Goal: Check status: Check status

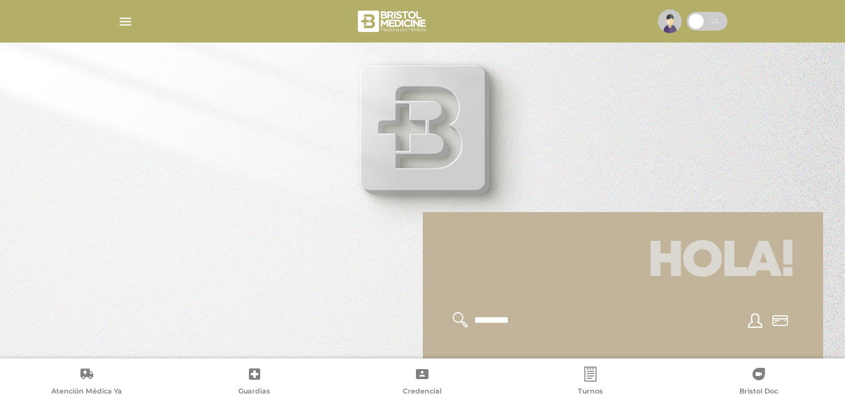
click at [128, 22] on img "button" at bounding box center [126, 22] width 16 height 16
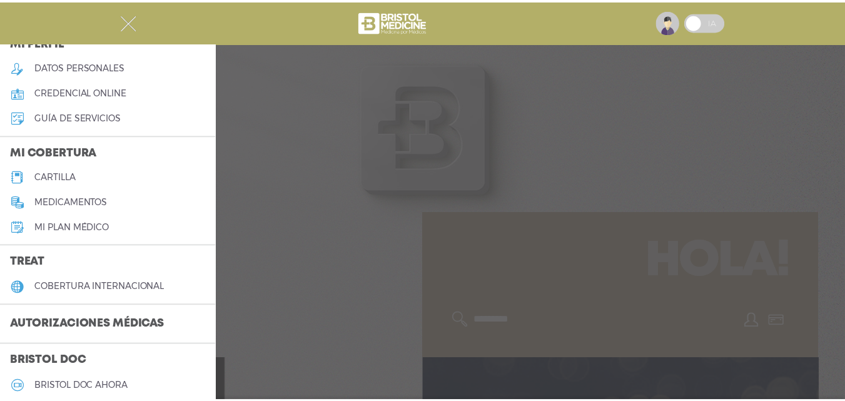
scroll to position [125, 0]
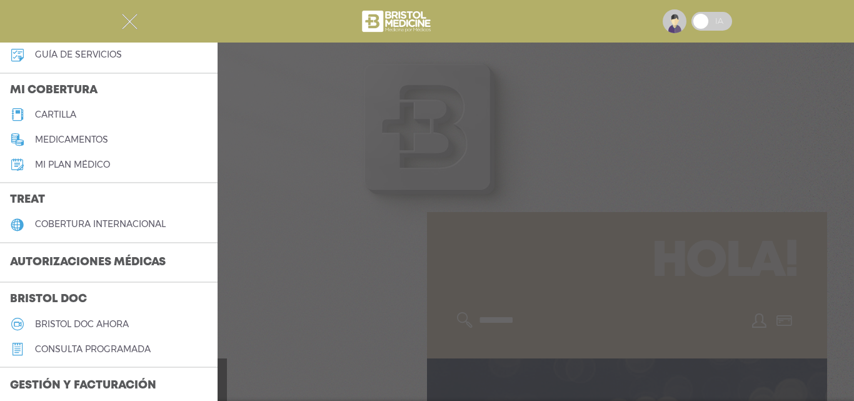
click at [132, 258] on h3 "Autorizaciones médicas" at bounding box center [88, 263] width 176 height 24
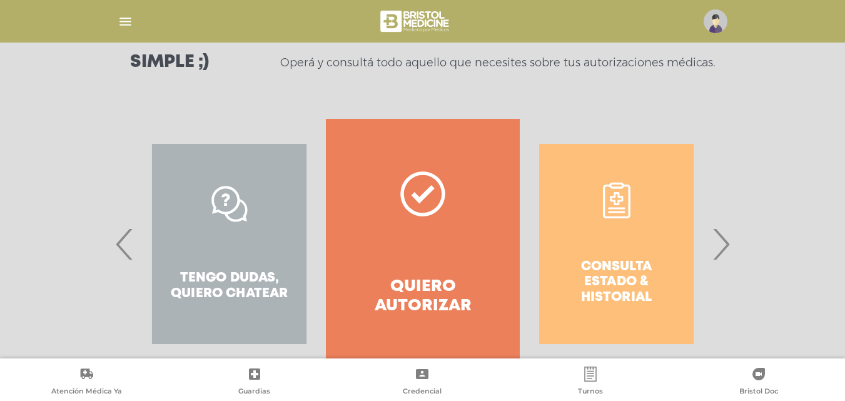
scroll to position [188, 0]
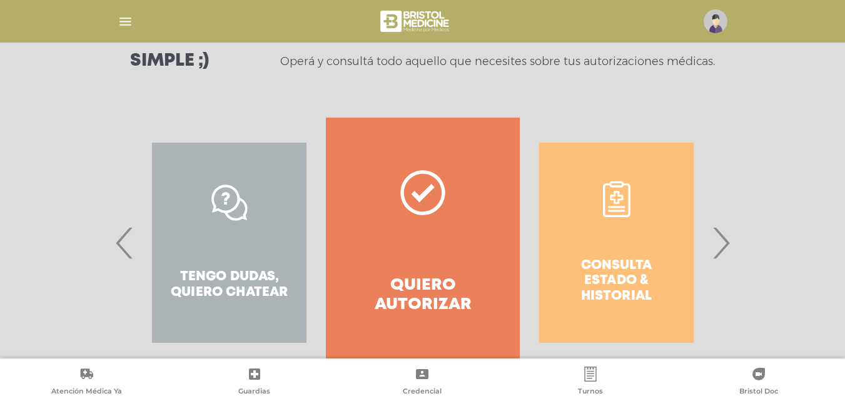
click at [617, 266] on div "Consulta estado & historial" at bounding box center [616, 243] width 193 height 250
click at [724, 239] on span "›" at bounding box center [721, 243] width 24 height 68
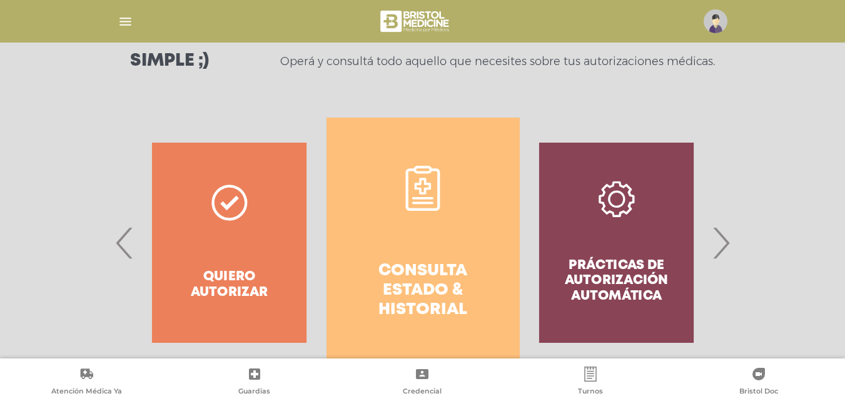
click at [442, 210] on icon at bounding box center [422, 188] width 45 height 45
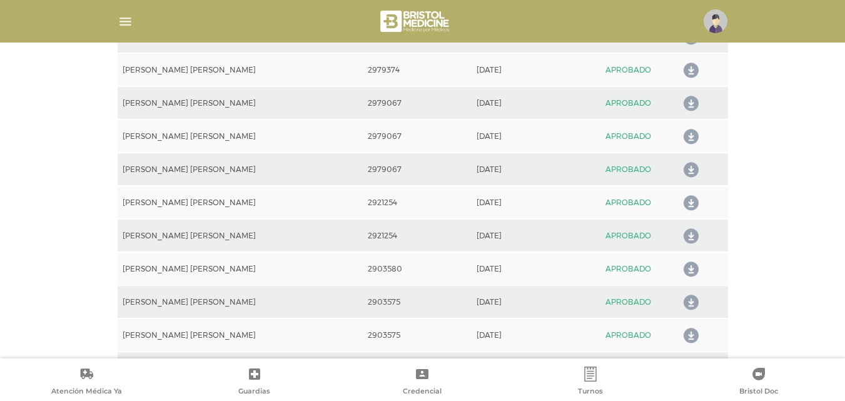
scroll to position [931, 0]
